Goal: Task Accomplishment & Management: Use online tool/utility

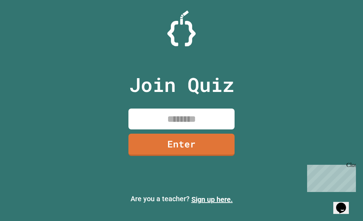
click at [153, 111] on input at bounding box center [181, 119] width 106 height 21
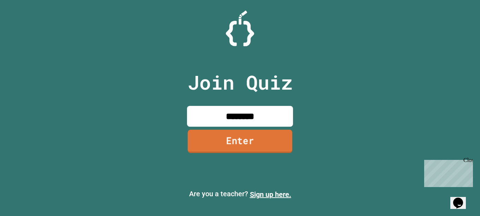
type input "********"
click at [255, 141] on link "Enter" at bounding box center [240, 141] width 105 height 23
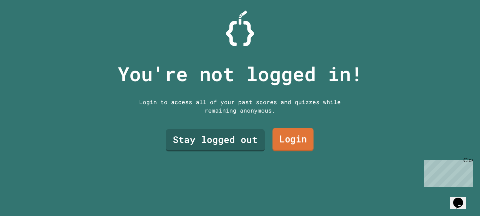
click at [299, 137] on link "Login" at bounding box center [293, 139] width 41 height 23
click at [229, 144] on link "Stay logged out" at bounding box center [216, 139] width 98 height 23
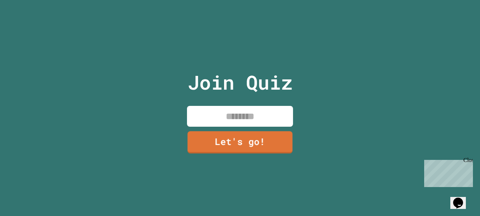
click at [231, 118] on input at bounding box center [240, 116] width 106 height 21
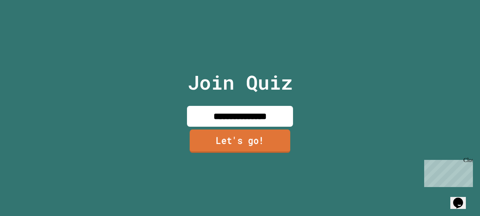
type input "**********"
click at [237, 137] on link "Let's go!" at bounding box center [240, 141] width 105 height 23
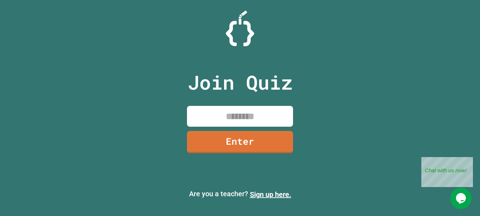
click at [224, 114] on input at bounding box center [240, 116] width 106 height 21
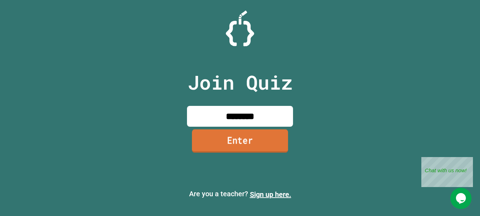
type input "********"
click at [247, 138] on link "Enter" at bounding box center [240, 141] width 96 height 23
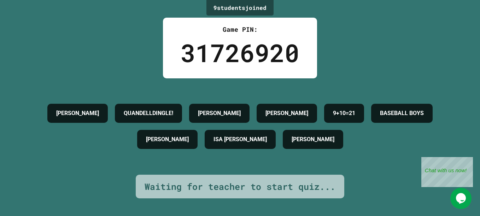
click at [292, 144] on h4 "[PERSON_NAME]" at bounding box center [313, 139] width 43 height 8
drag, startPoint x: 279, startPoint y: 161, endPoint x: 179, endPoint y: 162, distance: 99.7
click at [179, 153] on div "[PERSON_NAME] QUANDELLDINGLE! [PERSON_NAME] [PERSON_NAME] 9+10=21 BASEBALL BOYS…" at bounding box center [240, 126] width 445 height 52
click at [292, 144] on h4 "[PERSON_NAME]" at bounding box center [313, 139] width 43 height 8
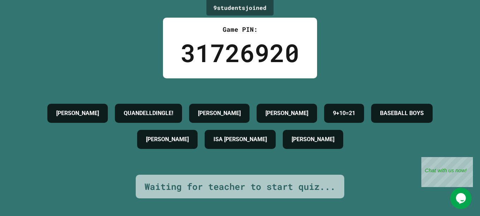
click at [292, 144] on h4 "[PERSON_NAME]" at bounding box center [313, 139] width 43 height 8
click at [283, 149] on div "[PERSON_NAME]" at bounding box center [313, 139] width 60 height 19
click at [292, 144] on h4 "[PERSON_NAME]" at bounding box center [313, 139] width 43 height 8
click at [283, 149] on div "[PERSON_NAME]" at bounding box center [313, 139] width 60 height 19
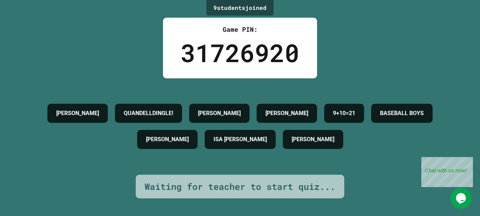
click at [283, 149] on div "[PERSON_NAME]" at bounding box center [313, 139] width 60 height 19
click at [292, 144] on h4 "[PERSON_NAME]" at bounding box center [313, 139] width 43 height 8
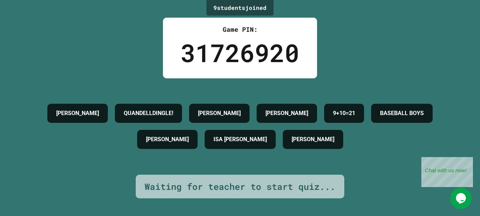
click at [292, 144] on h4 "[PERSON_NAME]" at bounding box center [313, 139] width 43 height 8
click at [229, 52] on div "31726920" at bounding box center [240, 52] width 119 height 37
click at [259, 15] on div "9 student s joined" at bounding box center [240, 8] width 67 height 16
click at [283, 149] on div "[PERSON_NAME]" at bounding box center [313, 139] width 60 height 19
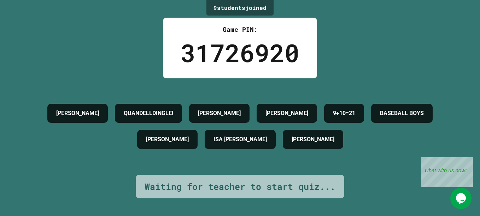
click at [292, 144] on h4 "[PERSON_NAME]" at bounding box center [313, 139] width 43 height 8
click at [283, 149] on div "[PERSON_NAME]" at bounding box center [313, 139] width 60 height 19
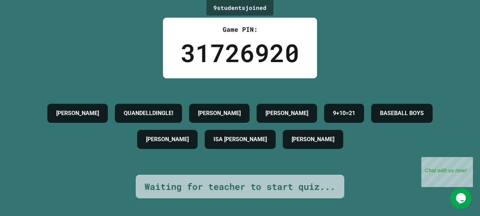
click at [380, 106] on div "[PERSON_NAME] QUANDELLDINGLE! [PERSON_NAME] [PERSON_NAME] 9+10=21 BASEBALL BOYS…" at bounding box center [240, 126] width 445 height 52
drag, startPoint x: 444, startPoint y: 133, endPoint x: 150, endPoint y: 163, distance: 295.5
click at [150, 153] on div "[PERSON_NAME] QUANDELLDINGLE! [PERSON_NAME] [PERSON_NAME] 9+10=21 BASEBALL BOYS…" at bounding box center [240, 126] width 445 height 52
drag, startPoint x: 278, startPoint y: 162, endPoint x: 203, endPoint y: 170, distance: 75.9
click at [283, 149] on div "[PERSON_NAME]" at bounding box center [313, 139] width 60 height 19
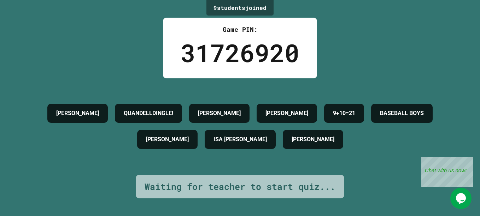
drag, startPoint x: 203, startPoint y: 170, endPoint x: 194, endPoint y: 159, distance: 14.6
click at [283, 149] on div "[PERSON_NAME]" at bounding box center [313, 139] width 60 height 19
drag, startPoint x: 279, startPoint y: 161, endPoint x: 187, endPoint y: 164, distance: 92.0
click at [283, 149] on div "[PERSON_NAME]" at bounding box center [313, 139] width 60 height 19
drag, startPoint x: 187, startPoint y: 164, endPoint x: 272, endPoint y: 158, distance: 85.1
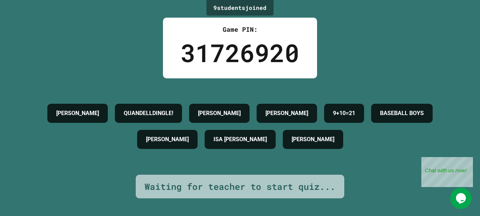
click at [292, 144] on h4 "[PERSON_NAME]" at bounding box center [313, 139] width 43 height 8
drag, startPoint x: 277, startPoint y: 161, endPoint x: 173, endPoint y: 168, distance: 105.0
click at [173, 153] on div "[PERSON_NAME] QUANDELLDINGLE! [PERSON_NAME] [PERSON_NAME] 9+10=21 BASEBALL BOYS…" at bounding box center [240, 126] width 445 height 52
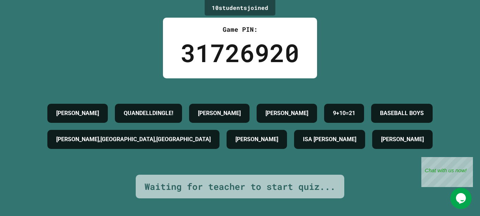
click at [375, 150] on div "[PERSON_NAME] QUANDELLDINGLE! [PERSON_NAME] [PERSON_NAME] 9+10=21 BASEBALL BOYS…" at bounding box center [240, 126] width 445 height 52
click at [381, 144] on h4 "[PERSON_NAME]" at bounding box center [402, 139] width 43 height 8
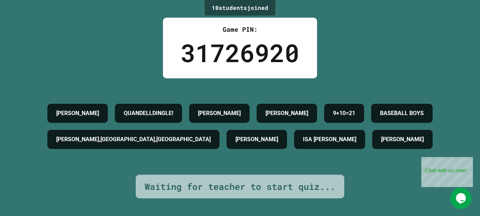
click at [381, 144] on h4 "[PERSON_NAME]" at bounding box center [402, 139] width 43 height 8
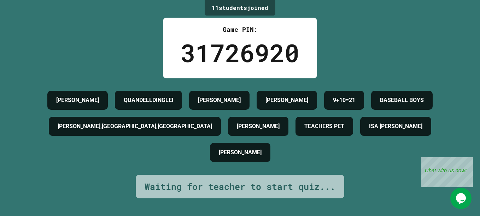
click at [466, 107] on div "11 student s joined Game PIN: 31726920 [PERSON_NAME] QUANDELLDINGLE! [PERSON_NA…" at bounding box center [240, 108] width 480 height 216
click at [467, 163] on div "Close" at bounding box center [468, 161] width 9 height 9
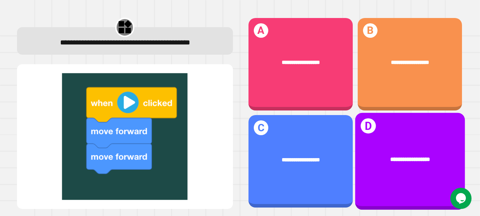
click at [373, 156] on div "**********" at bounding box center [410, 160] width 86 height 8
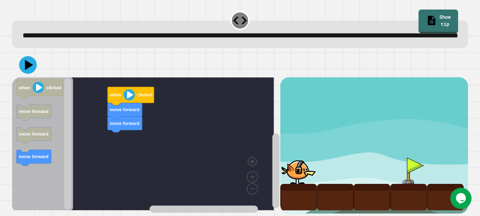
scroll to position [17, 0]
click at [127, 91] on div "move forward move forward when clicked when clicked move forward move forward m…" at bounding box center [146, 145] width 268 height 137
click at [124, 110] on div "move forward move forward when clicked when clicked move forward move forward m…" at bounding box center [146, 145] width 268 height 137
click at [127, 98] on icon "Blockly Workspace" at bounding box center [131, 96] width 47 height 18
click at [132, 97] on image "Blockly Workspace" at bounding box center [128, 94] width 11 height 11
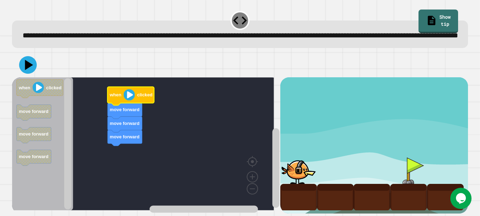
click at [130, 95] on image "Blockly Workspace" at bounding box center [128, 94] width 11 height 11
click at [131, 95] on image "Blockly Workspace" at bounding box center [128, 94] width 11 height 11
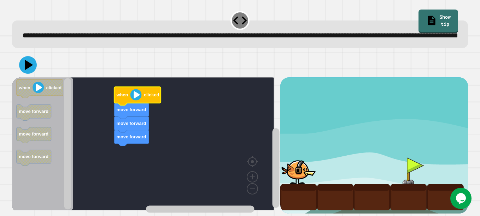
scroll to position [22, 0]
click at [390, 158] on div at bounding box center [408, 171] width 37 height 27
click at [404, 163] on div at bounding box center [408, 171] width 37 height 27
click at [27, 64] on icon at bounding box center [27, 64] width 21 height 21
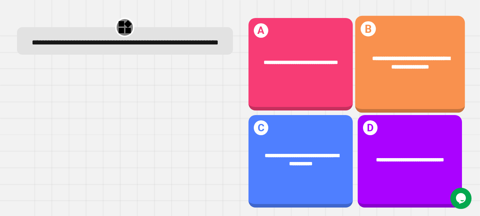
click at [401, 46] on div "**********" at bounding box center [410, 62] width 110 height 40
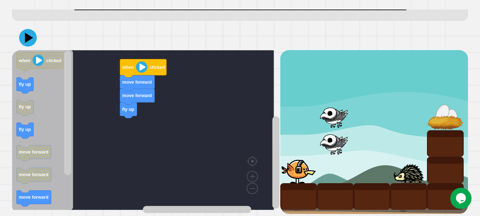
scroll to position [35, 0]
click at [67, 137] on div "fly up move forward move forward when clicked when clicked fly up fly up fly up…" at bounding box center [146, 132] width 268 height 164
click at [63, 144] on icon "when clicked fly up fly up fly up move forward move forward move forward fly do…" at bounding box center [42, 130] width 61 height 160
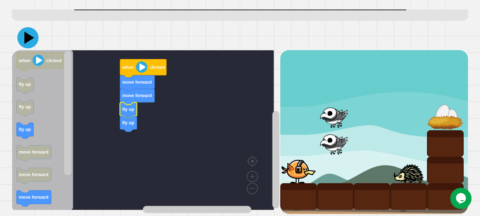
click at [30, 44] on icon at bounding box center [29, 38] width 10 height 12
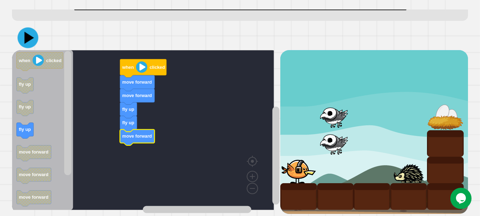
click at [23, 45] on icon at bounding box center [28, 38] width 21 height 21
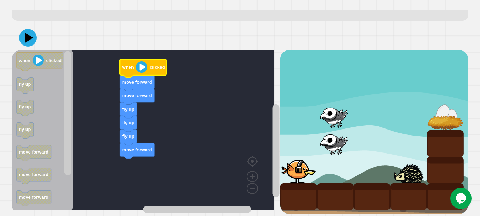
click at [144, 73] on image "Blockly Workspace" at bounding box center [141, 67] width 11 height 11
click at [31, 39] on icon at bounding box center [27, 37] width 21 height 21
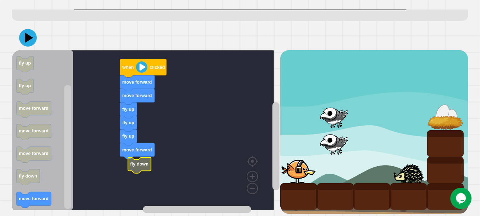
click at [419, 178] on div at bounding box center [408, 170] width 37 height 27
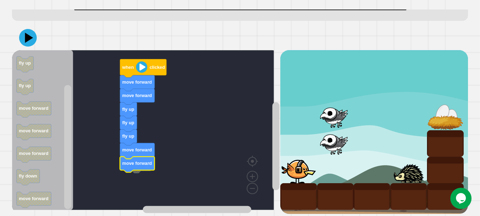
click at [26, 29] on button at bounding box center [28, 38] width 18 height 18
click at [145, 176] on rect "Blockly Workspace" at bounding box center [143, 130] width 262 height 160
click at [23, 41] on div at bounding box center [240, 37] width 456 height 25
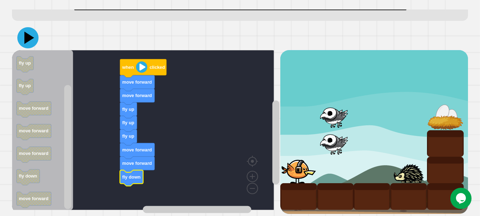
click at [26, 32] on icon at bounding box center [29, 38] width 10 height 12
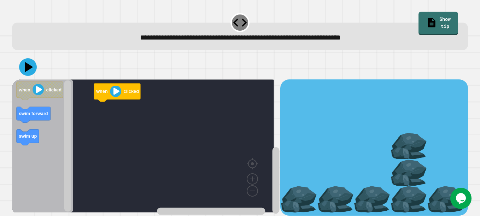
scroll to position [10, 0]
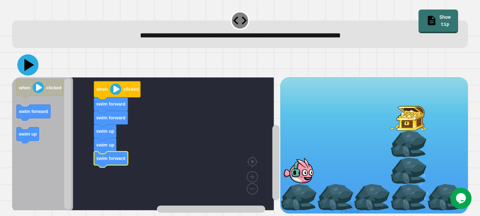
click at [29, 59] on icon at bounding box center [29, 65] width 10 height 12
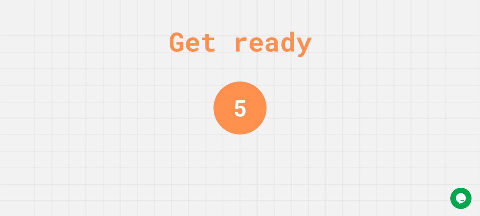
scroll to position [0, 0]
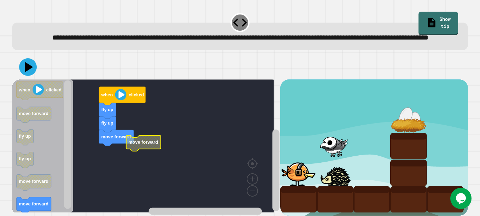
click at [155, 145] on text "move forward" at bounding box center [143, 142] width 30 height 5
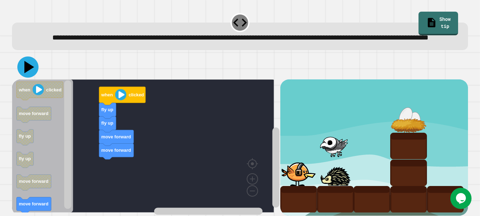
click at [30, 78] on icon at bounding box center [27, 67] width 21 height 21
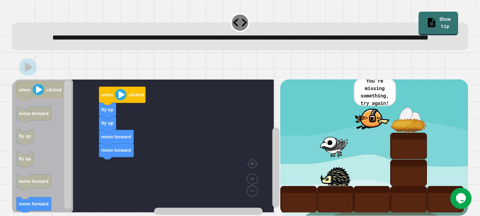
click at [33, 170] on div "when clicked fly up fly up move forward move forward when clicked move forward …" at bounding box center [146, 148] width 268 height 137
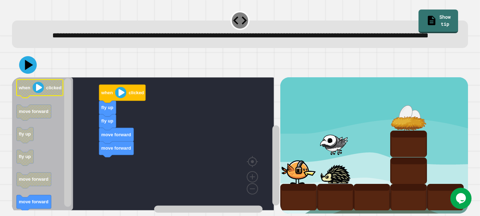
scroll to position [22, 0]
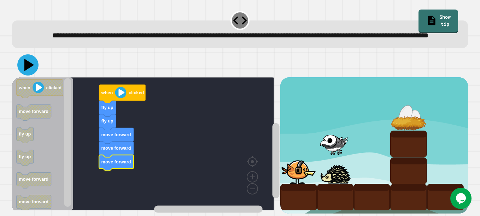
click at [26, 64] on icon at bounding box center [27, 64] width 21 height 21
